Goal: Task Accomplishment & Management: Manage account settings

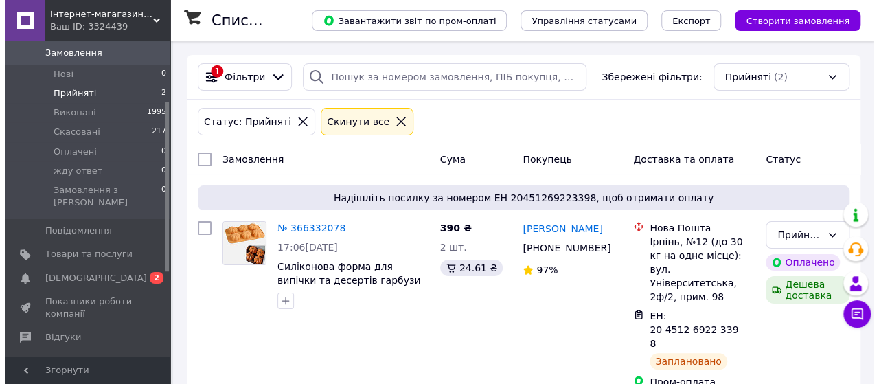
scroll to position [111, 0]
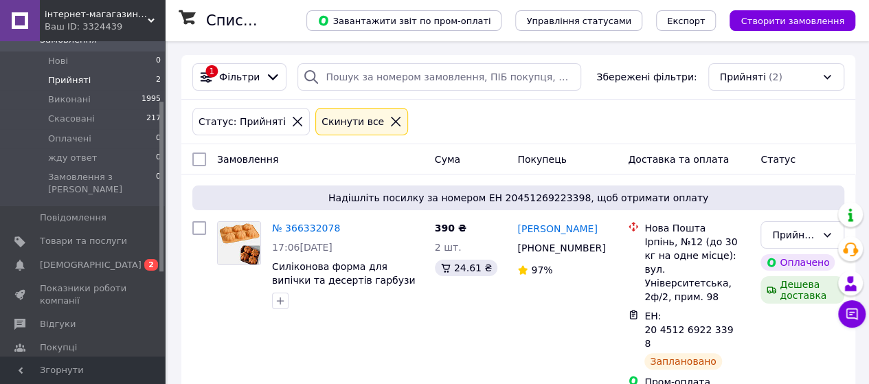
drag, startPoint x: 161, startPoint y: 148, endPoint x: 169, endPoint y: 208, distance: 60.3
click at [169, 208] on div "інтернет-магагазин mix_konditer Ваш ID: 3324439 Сайт інтернет-магагазин mix_kon…" at bounding box center [434, 306] width 869 height 612
click at [124, 259] on span "[DEMOGRAPHIC_DATA]" at bounding box center [83, 265] width 87 height 12
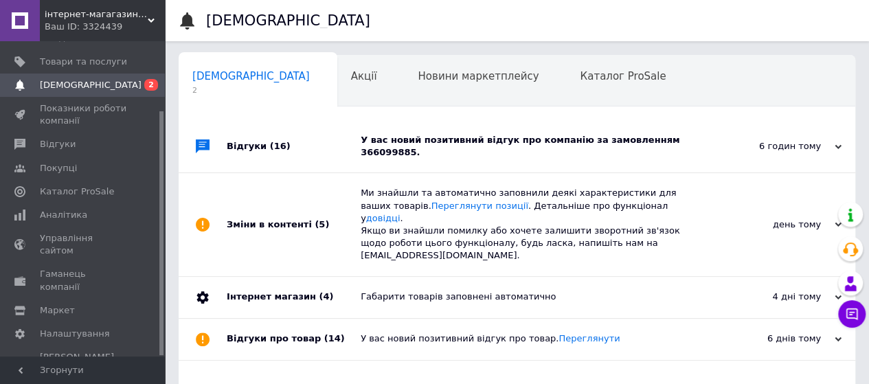
scroll to position [0, 4]
click at [816, 144] on div "6 годин тому" at bounding box center [772, 146] width 137 height 12
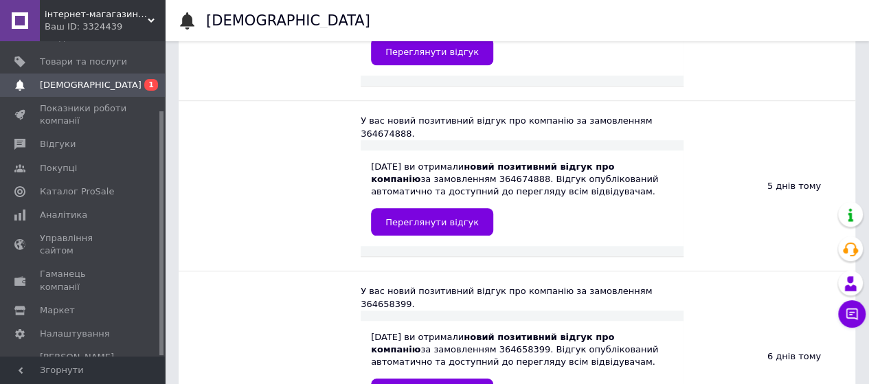
scroll to position [0, 0]
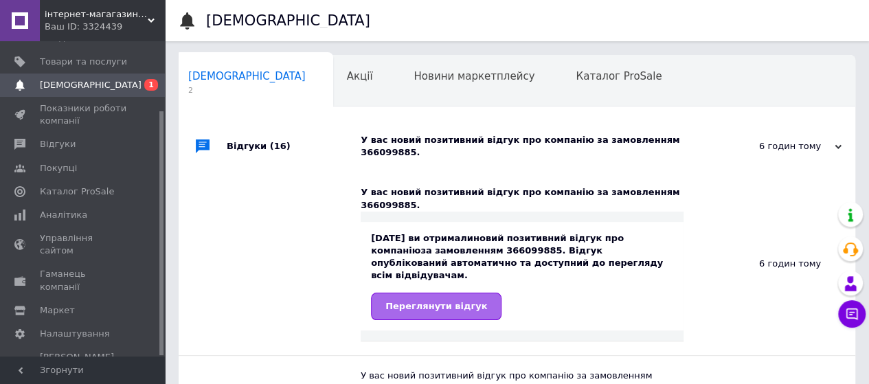
click at [447, 301] on span "Переглянути відгук" at bounding box center [436, 306] width 102 height 10
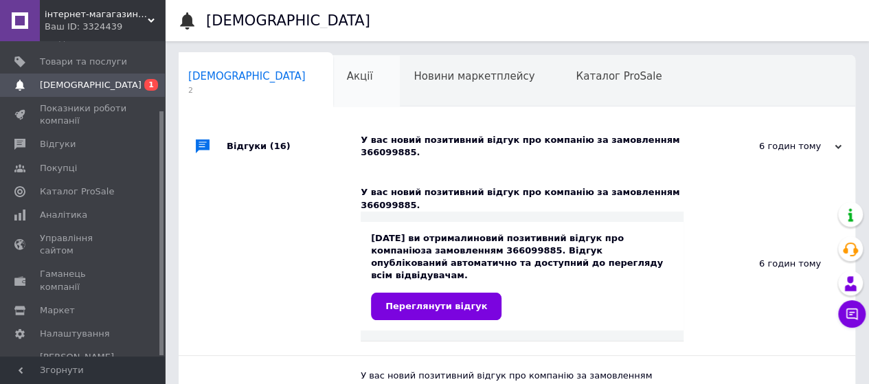
click at [333, 86] on div "Акції 0" at bounding box center [366, 82] width 67 height 52
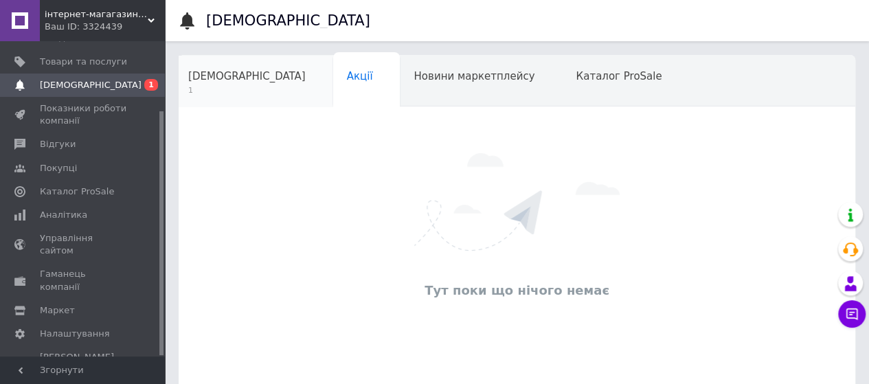
click at [247, 78] on div "[DEMOGRAPHIC_DATA] 1" at bounding box center [254, 82] width 159 height 52
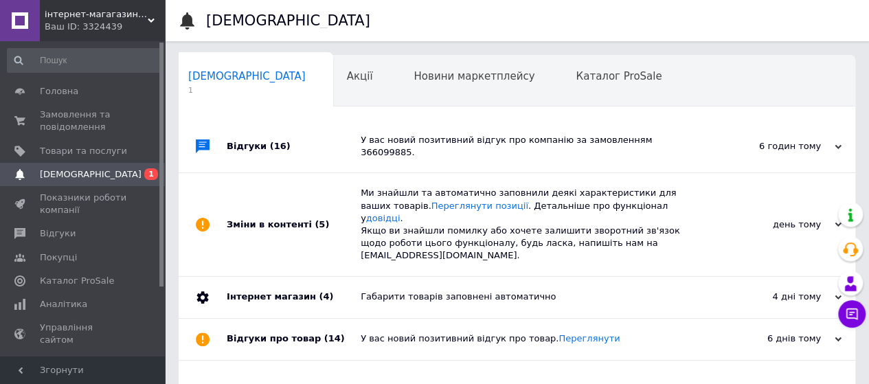
drag, startPoint x: 163, startPoint y: 248, endPoint x: 182, endPoint y: 139, distance: 110.9
click at [182, 139] on div "інтернет-магагазин mix_konditer Ваш ID: 3324439 Сайт інтернет-магагазин mix_kon…" at bounding box center [434, 276] width 869 height 553
